Goal: Task Accomplishment & Management: Manage account settings

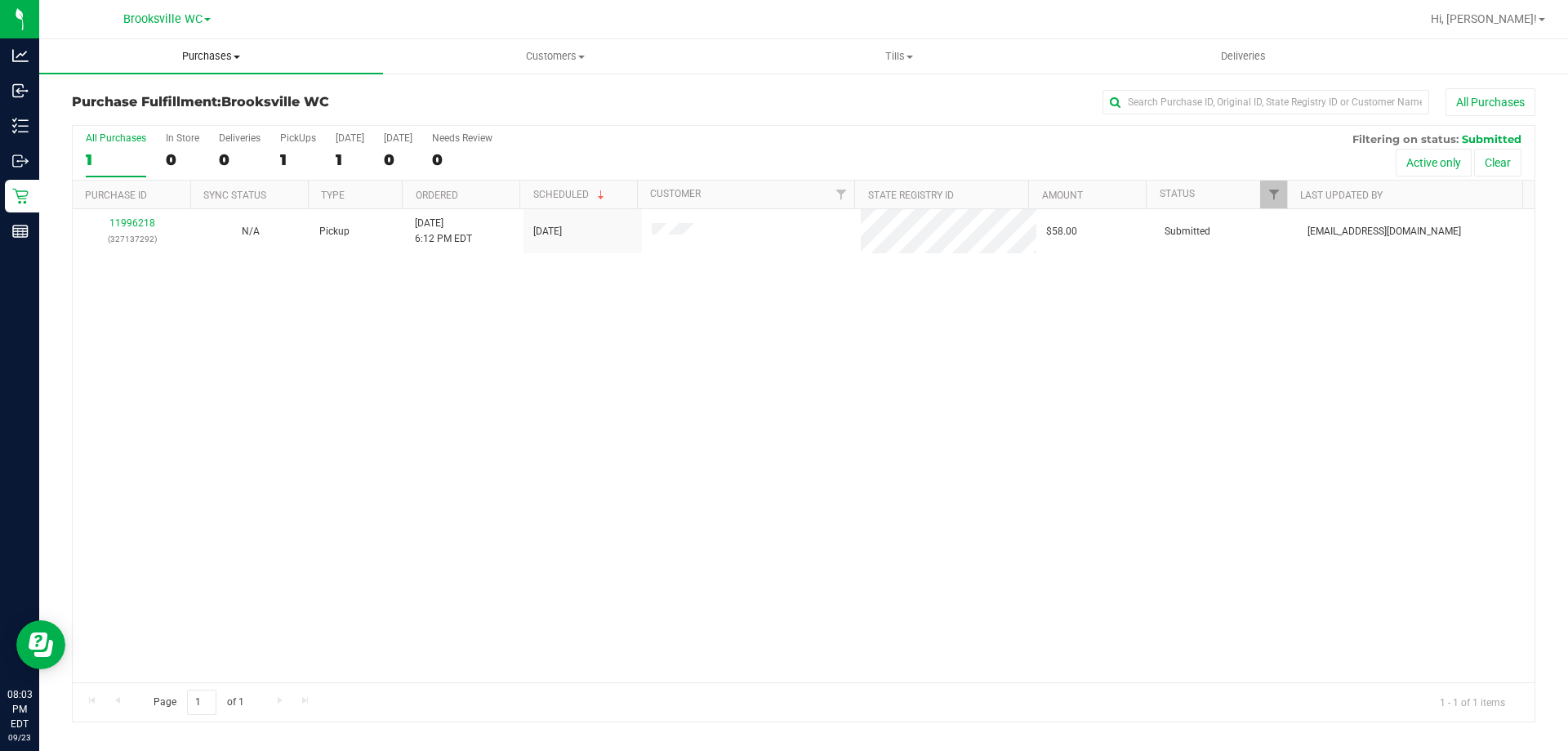
click at [206, 64] on uib-tab-heading "Purchases Summary of purchases Fulfillment All purchases" at bounding box center [211, 56] width 344 height 35
click at [180, 112] on li "Fulfillment" at bounding box center [211, 118] width 344 height 20
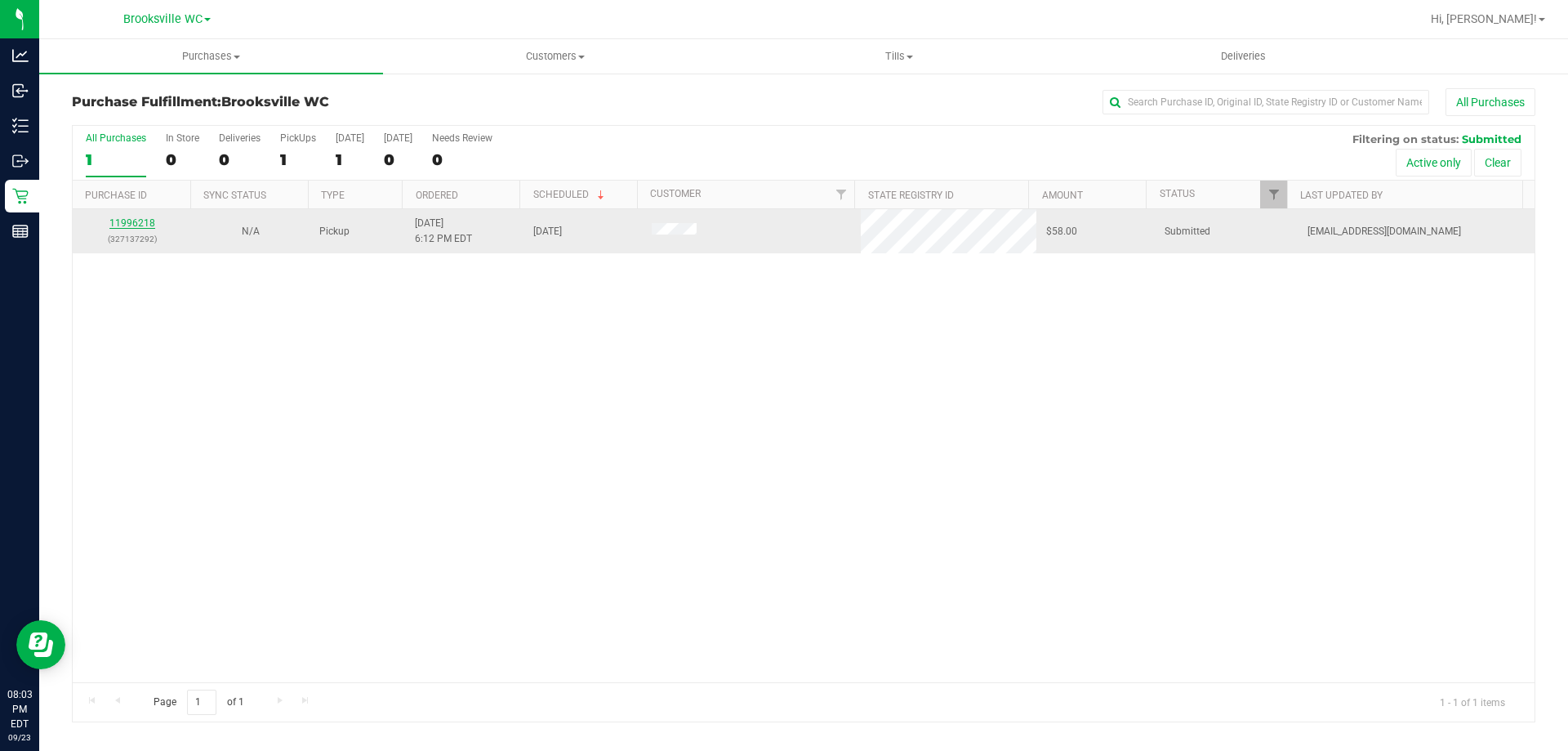
click at [139, 222] on link "11996218" at bounding box center [132, 223] width 45 height 12
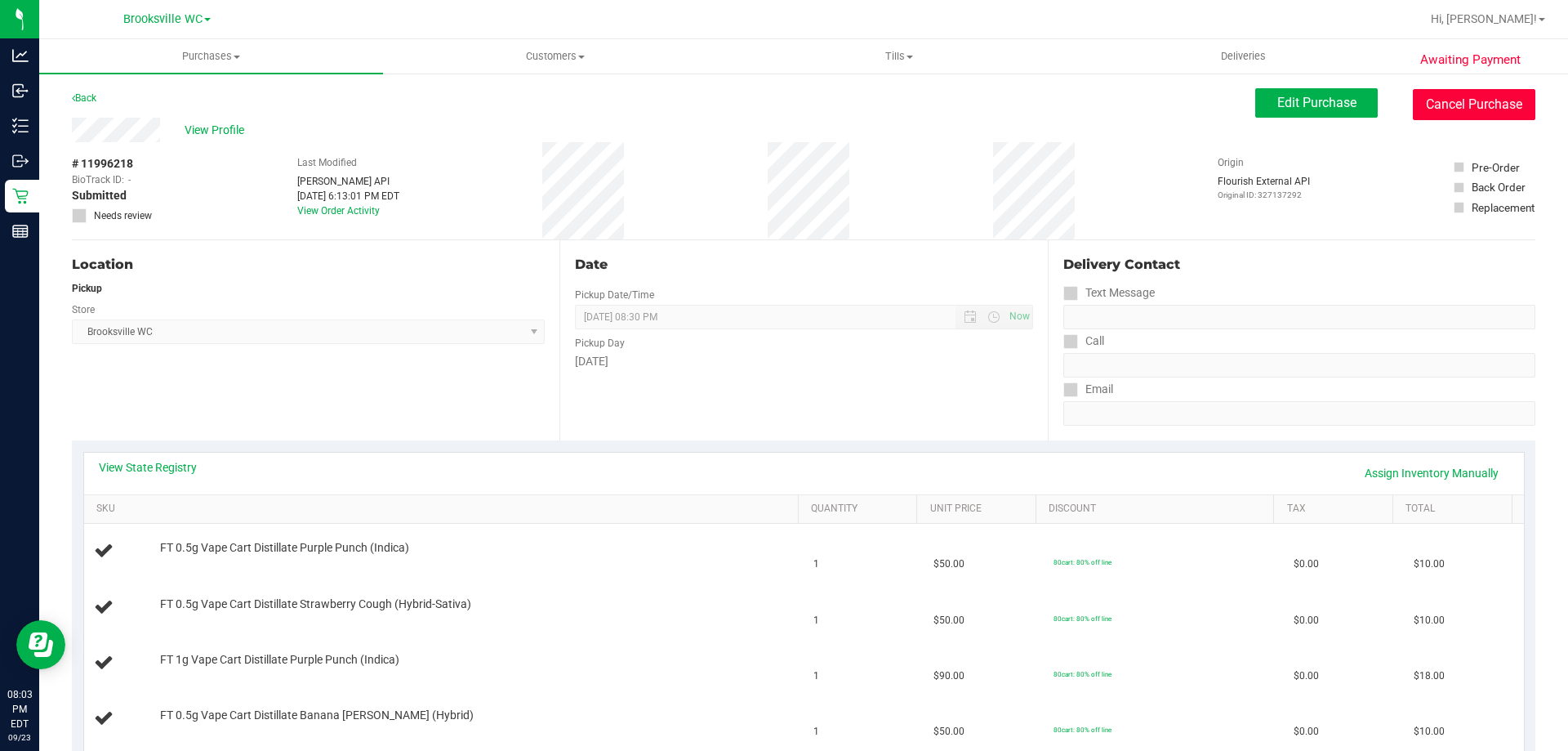
click at [1421, 113] on button "Cancel Purchase" at bounding box center [1473, 105] width 123 height 31
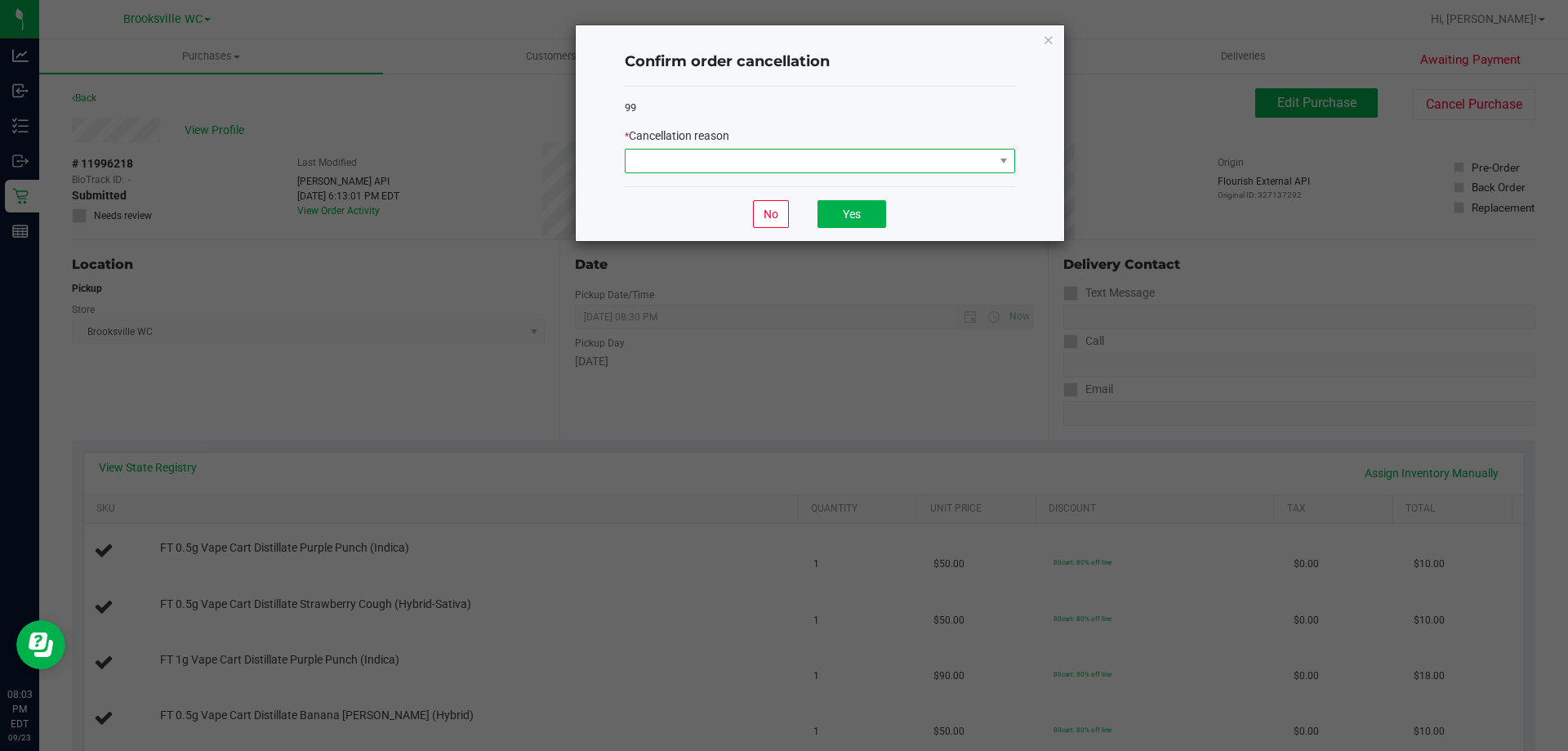
click at [874, 161] on span at bounding box center [809, 160] width 368 height 23
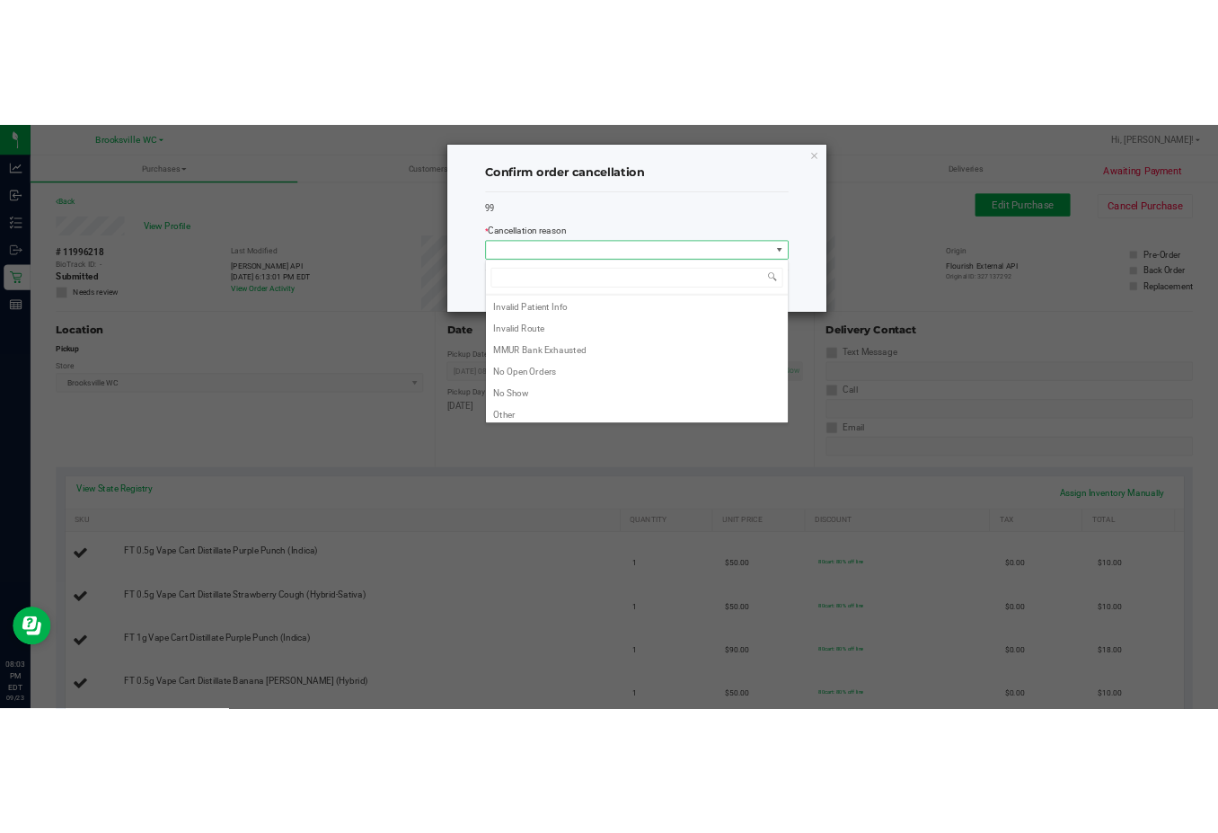
scroll to position [90, 0]
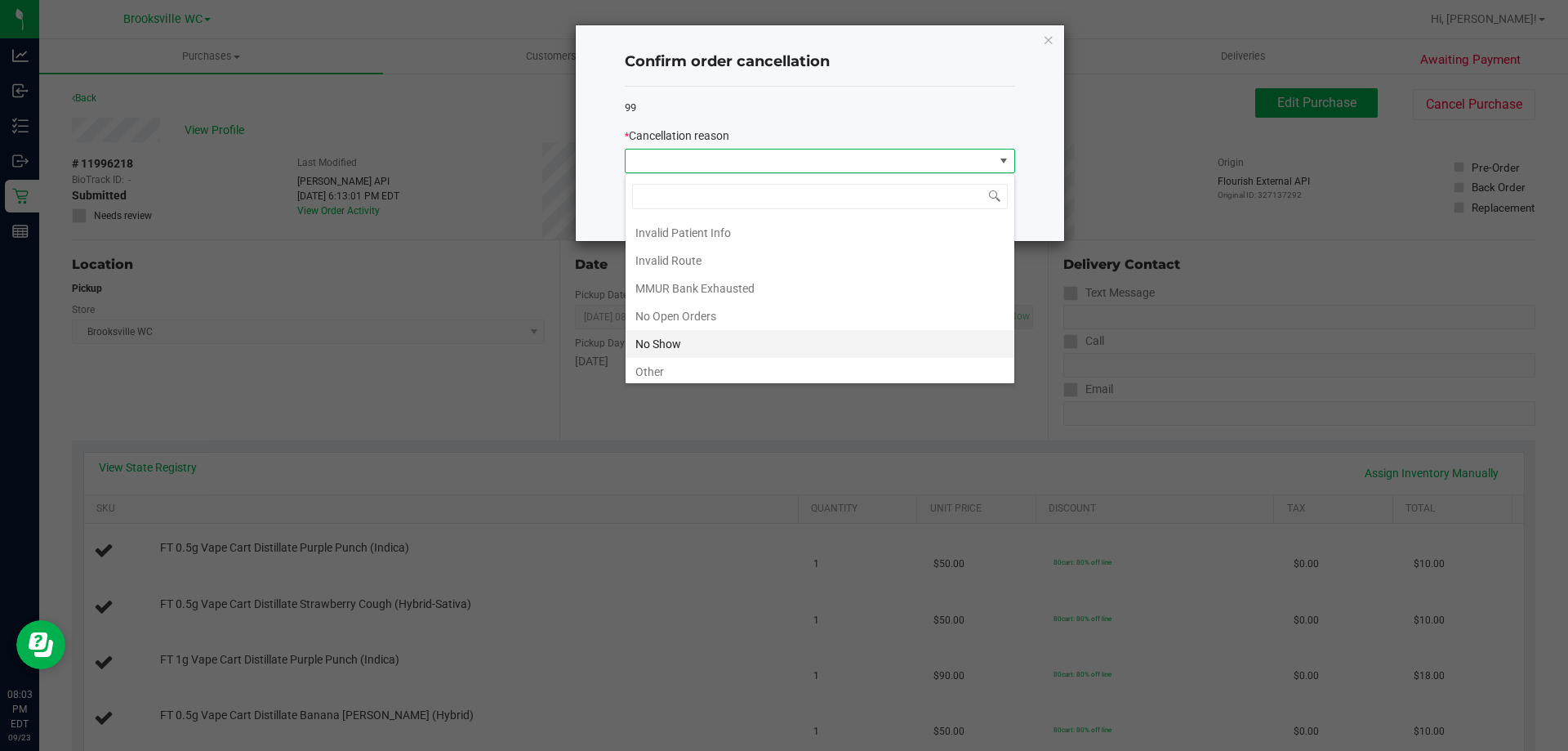
click at [683, 349] on li "No Show" at bounding box center [820, 344] width 389 height 28
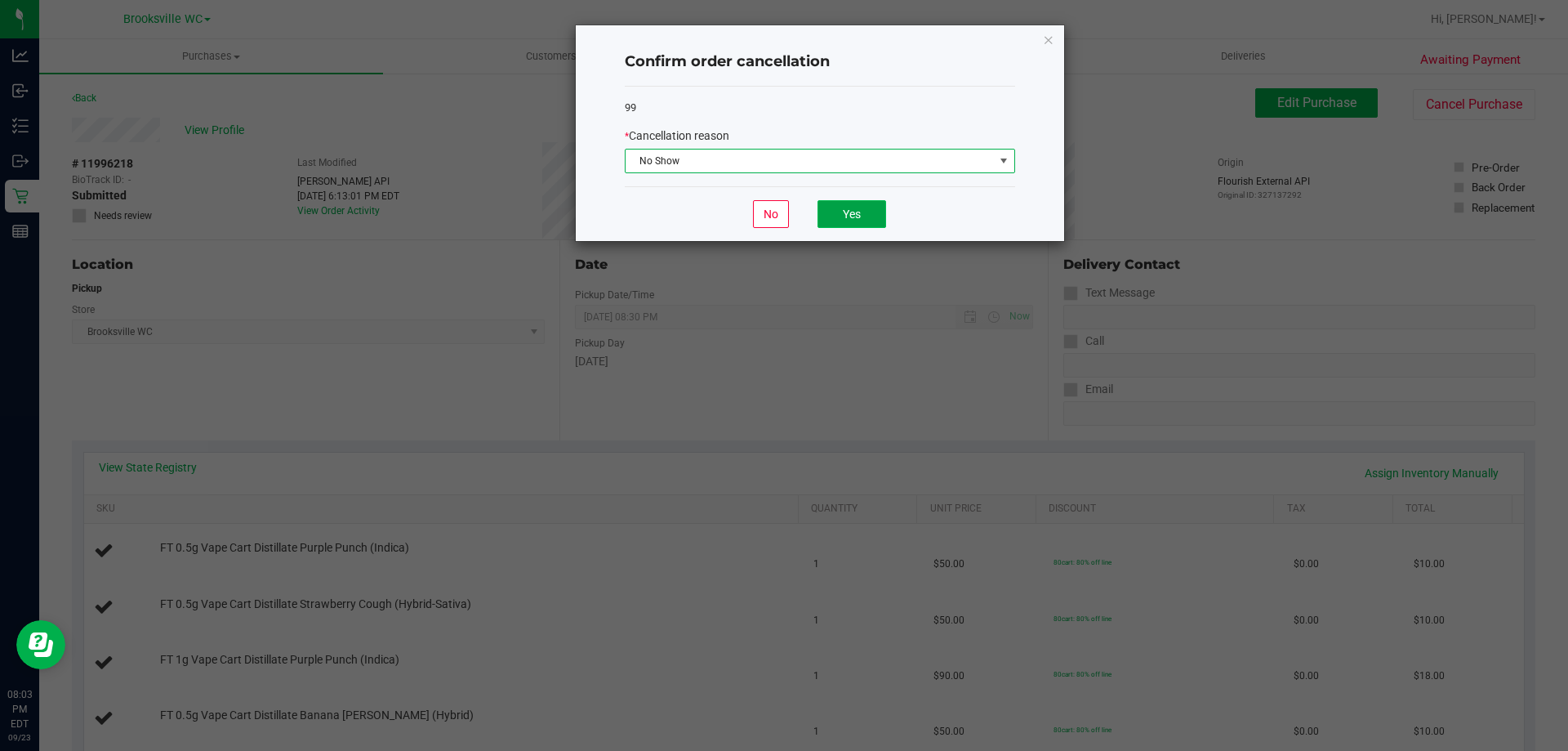
click at [862, 213] on button "Yes" at bounding box center [851, 214] width 68 height 28
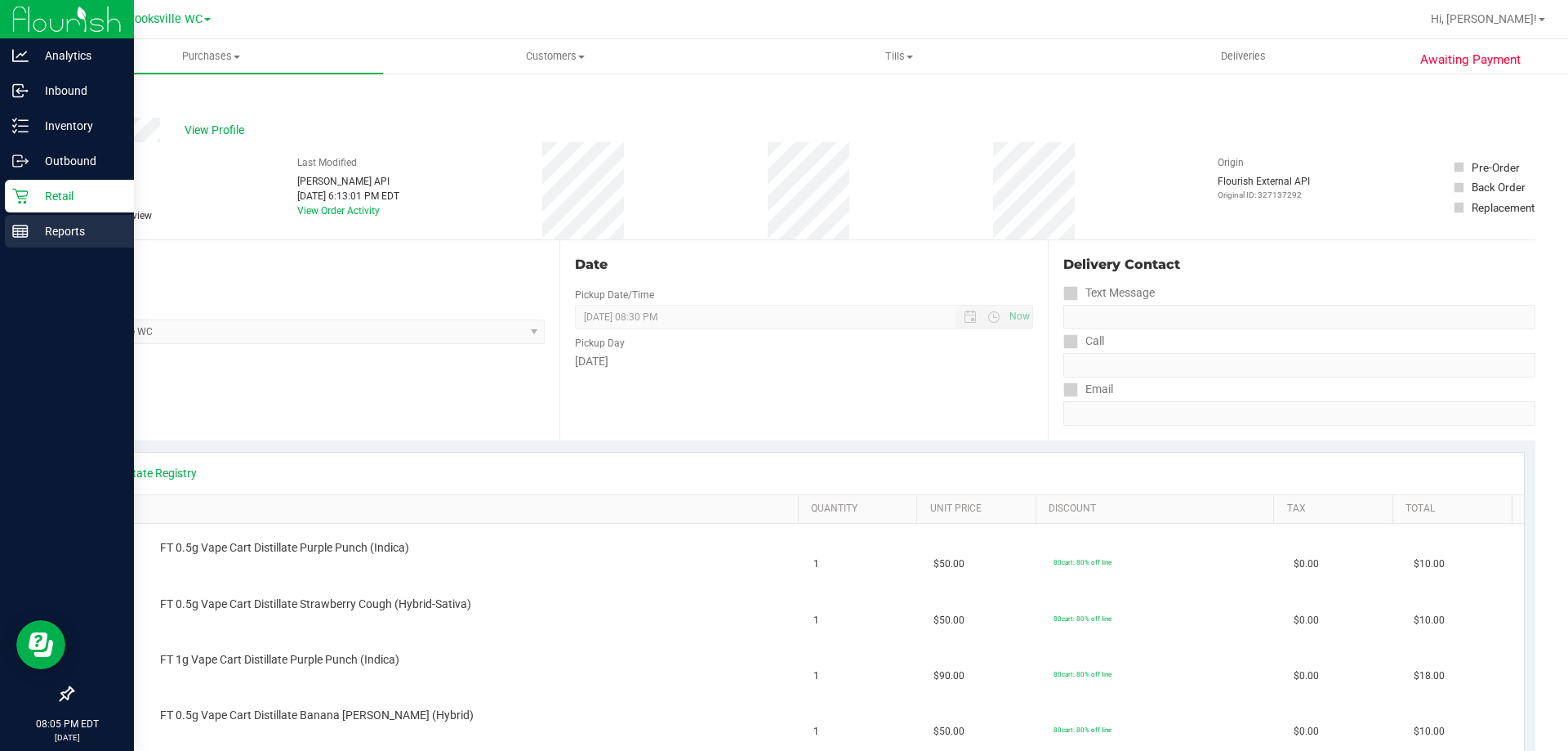
click at [42, 232] on p "Reports" at bounding box center [77, 231] width 98 height 20
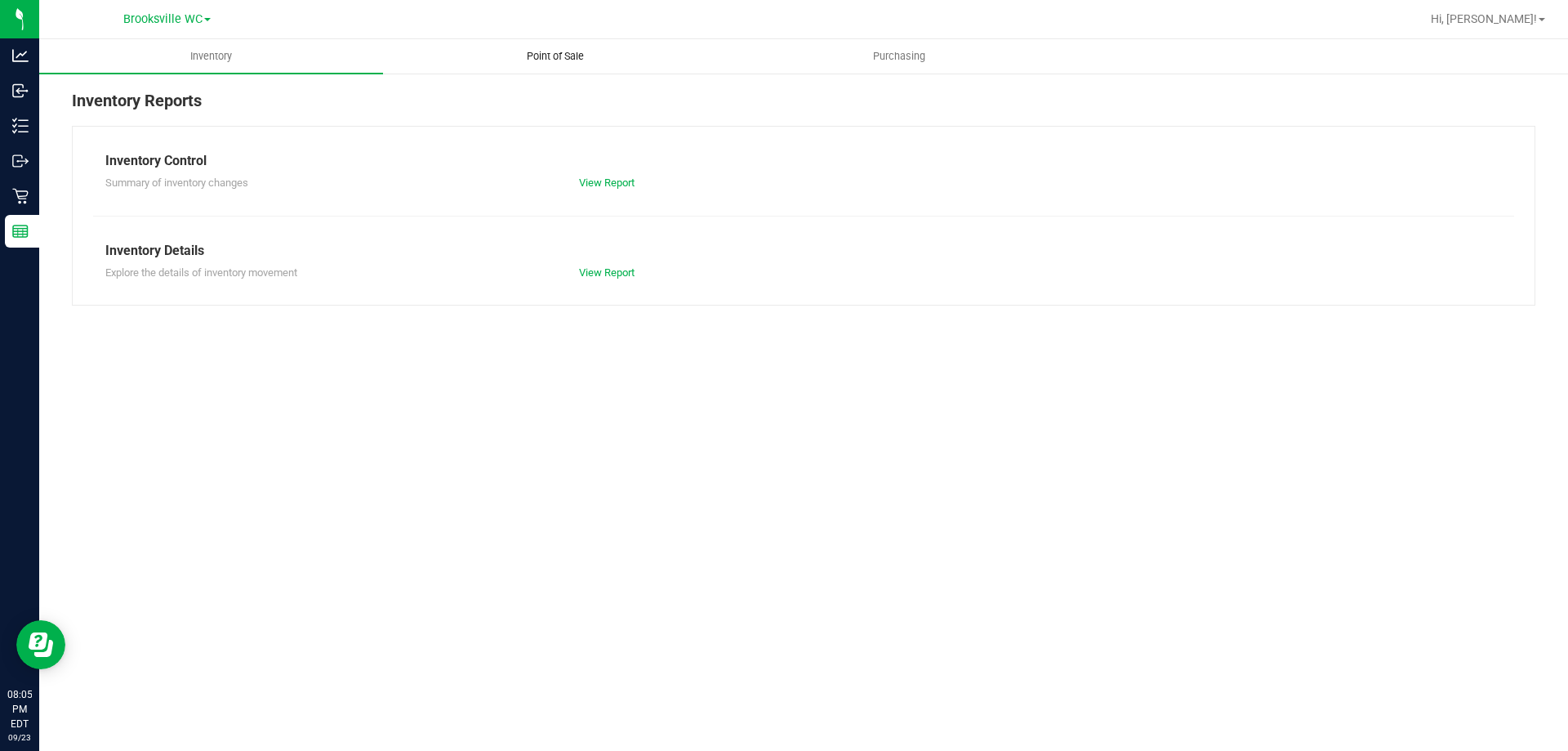
click at [550, 50] on span "Point of Sale" at bounding box center [554, 56] width 101 height 15
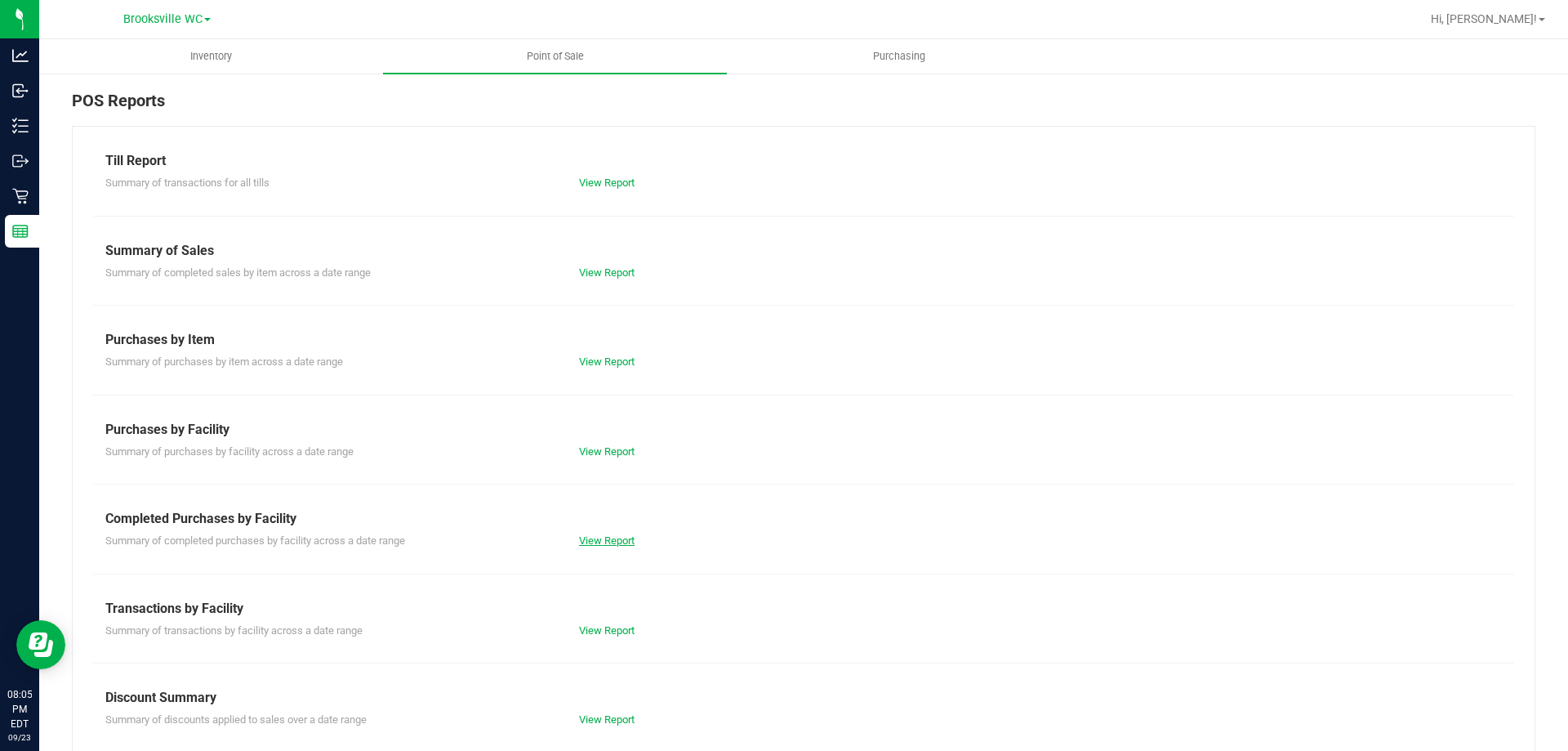
click at [598, 539] on link "View Report" at bounding box center [606, 540] width 55 height 12
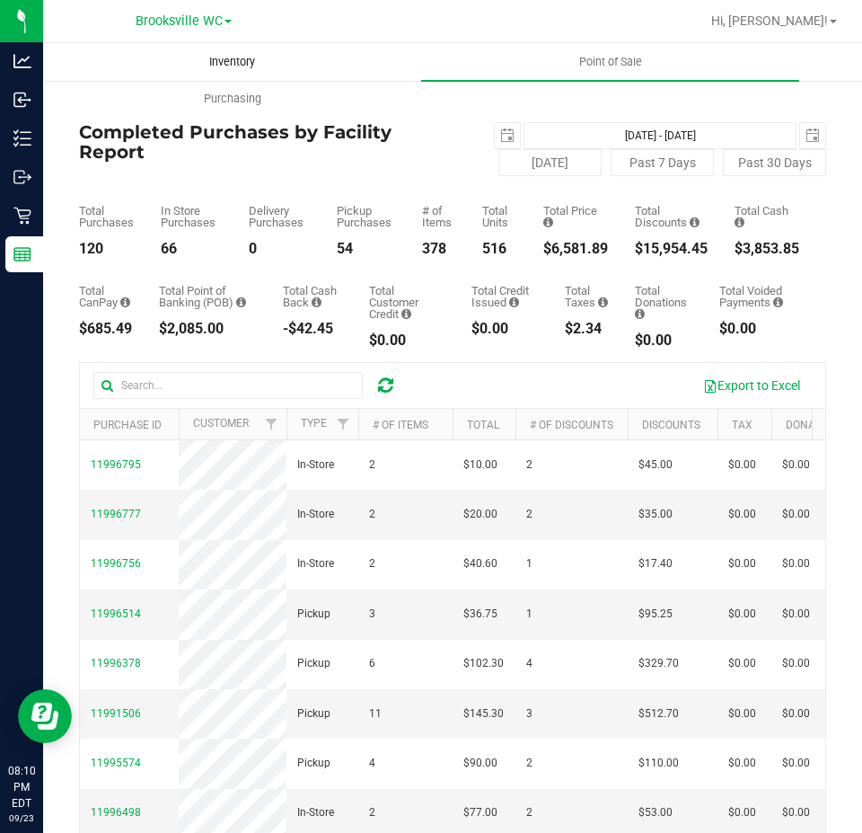
click at [248, 46] on uib-tab-heading "Inventory" at bounding box center [232, 62] width 376 height 36
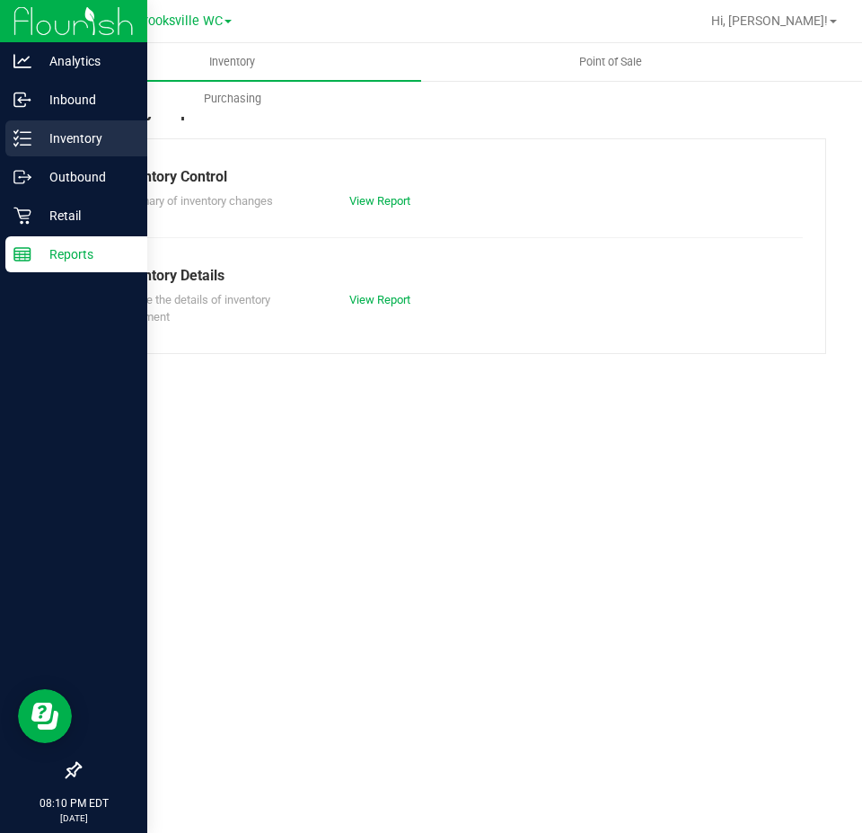
click at [13, 130] on icon at bounding box center [22, 138] width 18 height 18
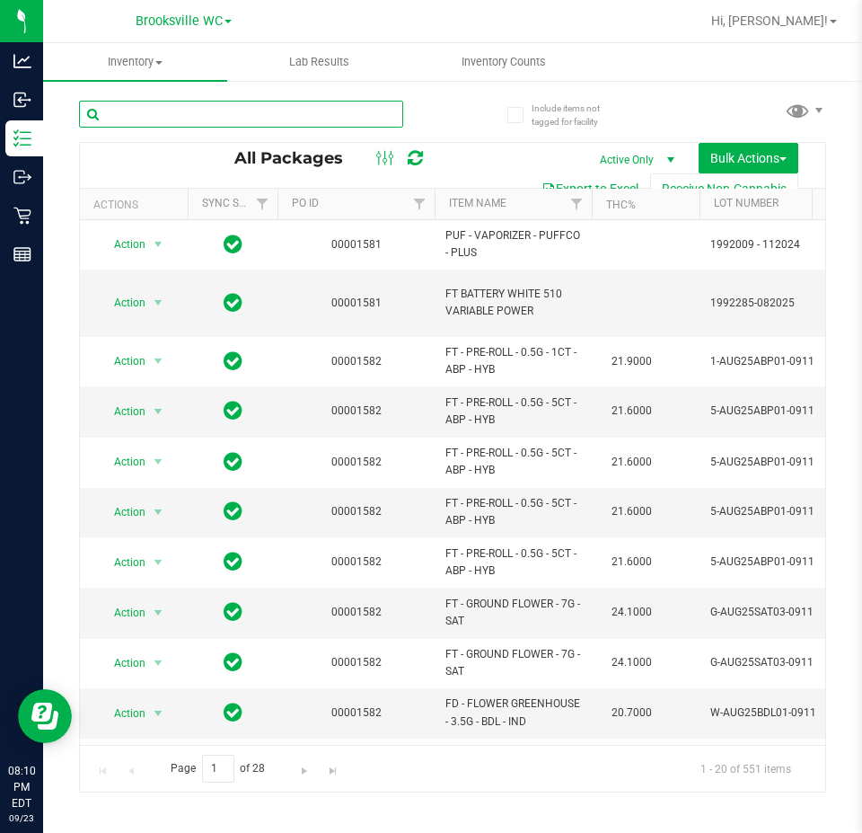
click at [243, 111] on input "text" at bounding box center [241, 114] width 324 height 27
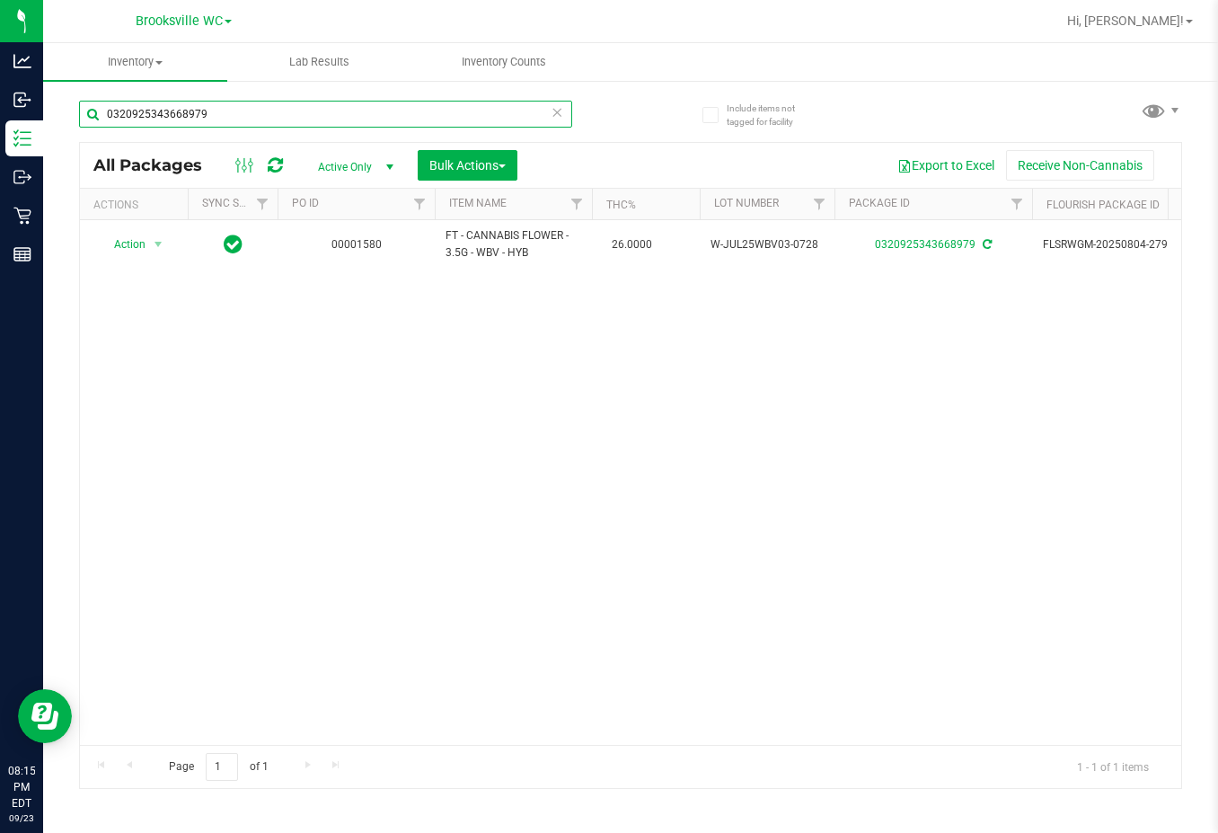
type input "0320925343668979"
